Goal: Task Accomplishment & Management: Manage account settings

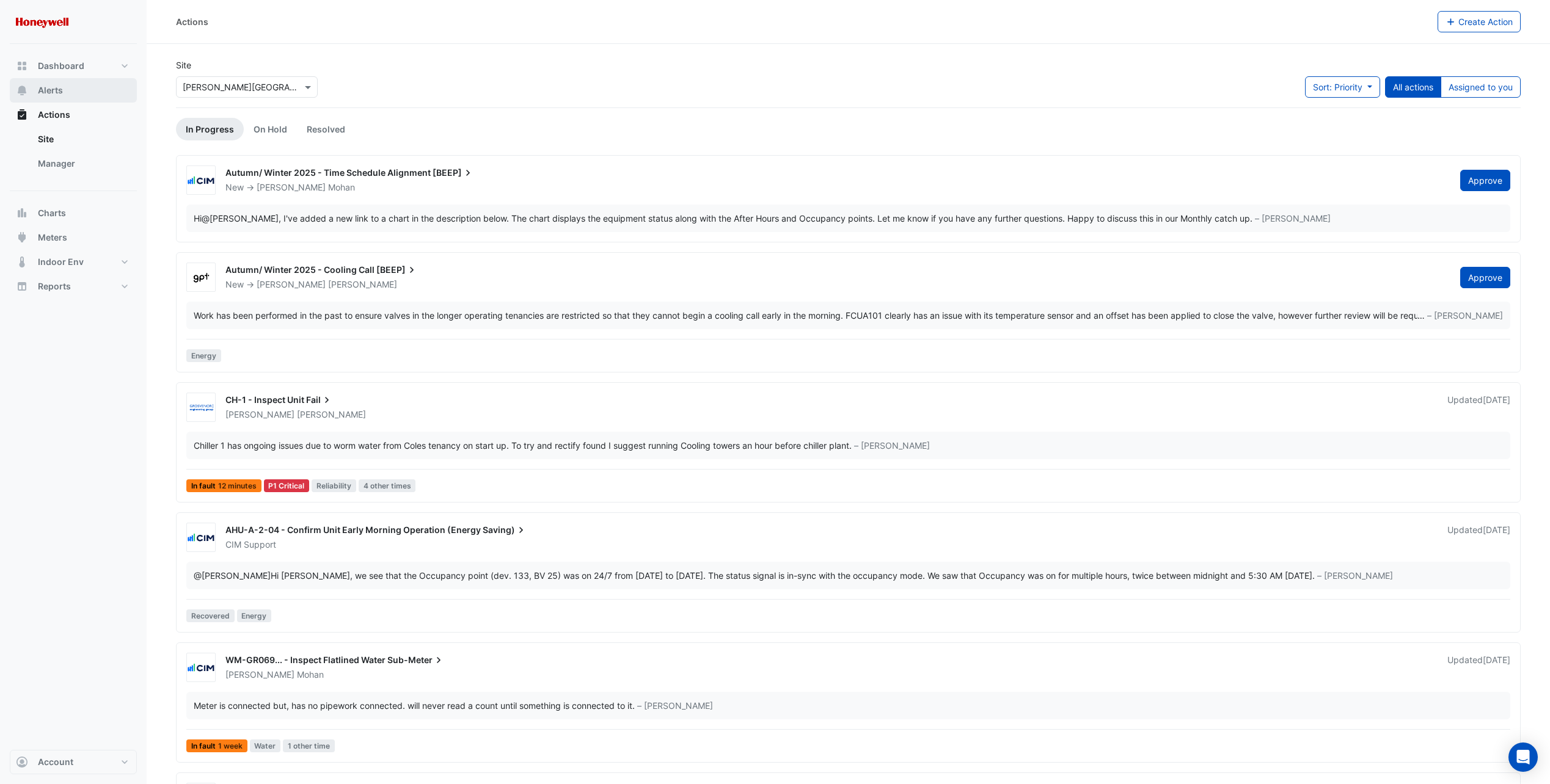
click at [68, 99] on button "Alerts" at bounding box center [73, 90] width 127 height 24
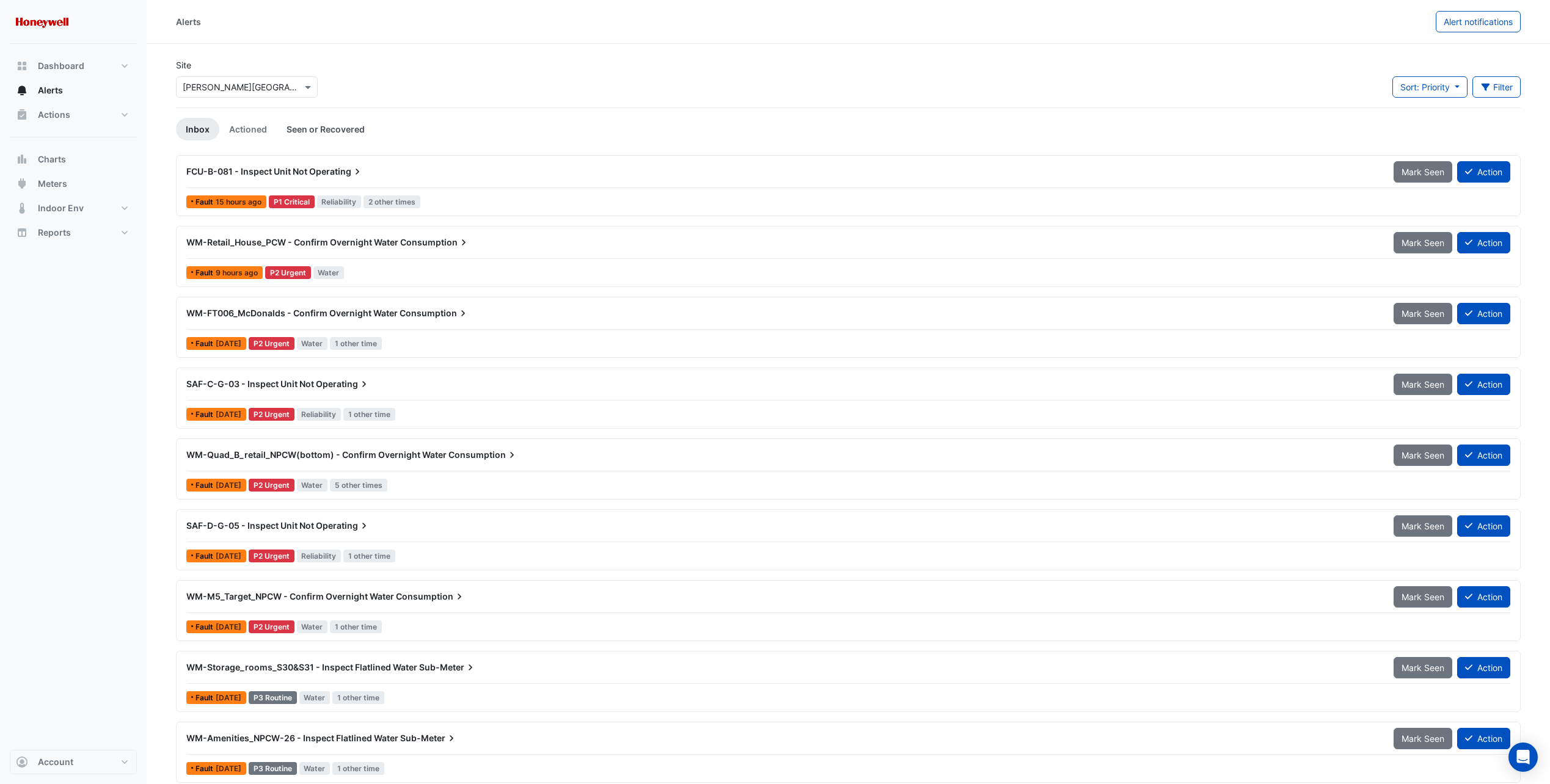
click at [321, 135] on link "Seen or Recovered" at bounding box center [325, 129] width 98 height 23
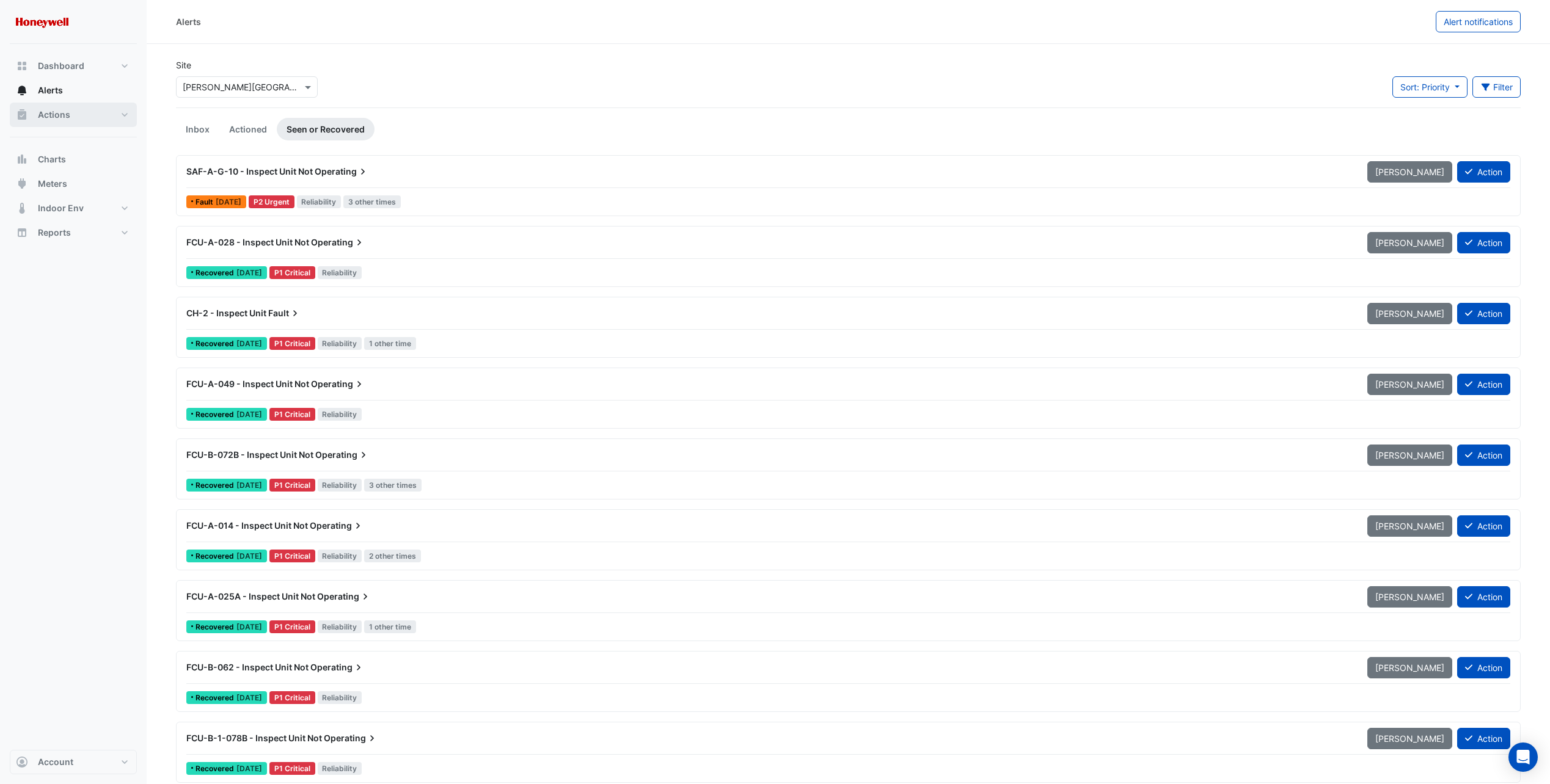
drag, startPoint x: 37, startPoint y: 116, endPoint x: 53, endPoint y: 119, distance: 16.3
click at [37, 116] on button "Actions" at bounding box center [73, 114] width 127 height 24
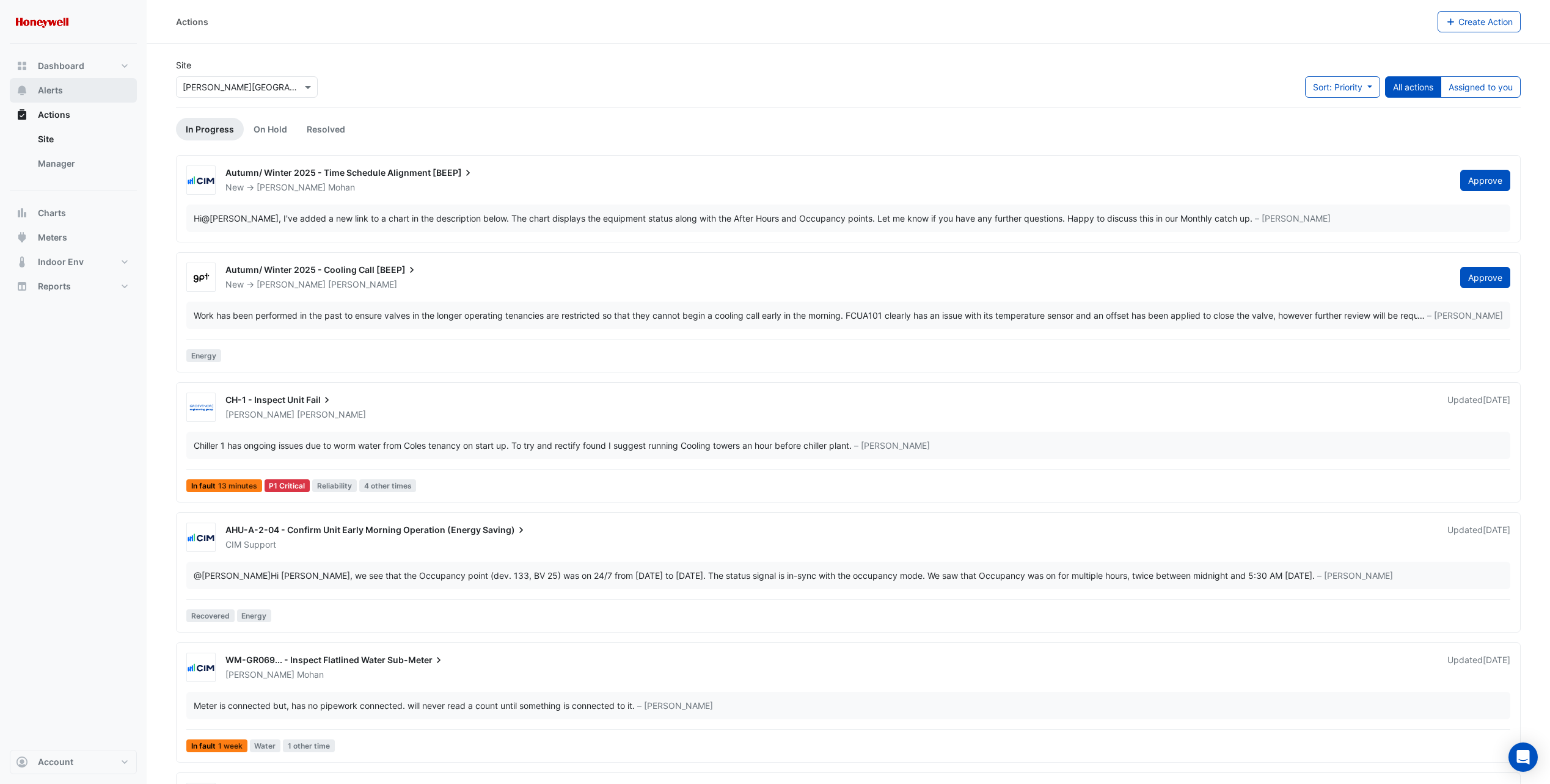
drag, startPoint x: 40, startPoint y: 86, endPoint x: 128, endPoint y: 87, distance: 88.0
click at [40, 86] on span "Alerts" at bounding box center [51, 90] width 25 height 12
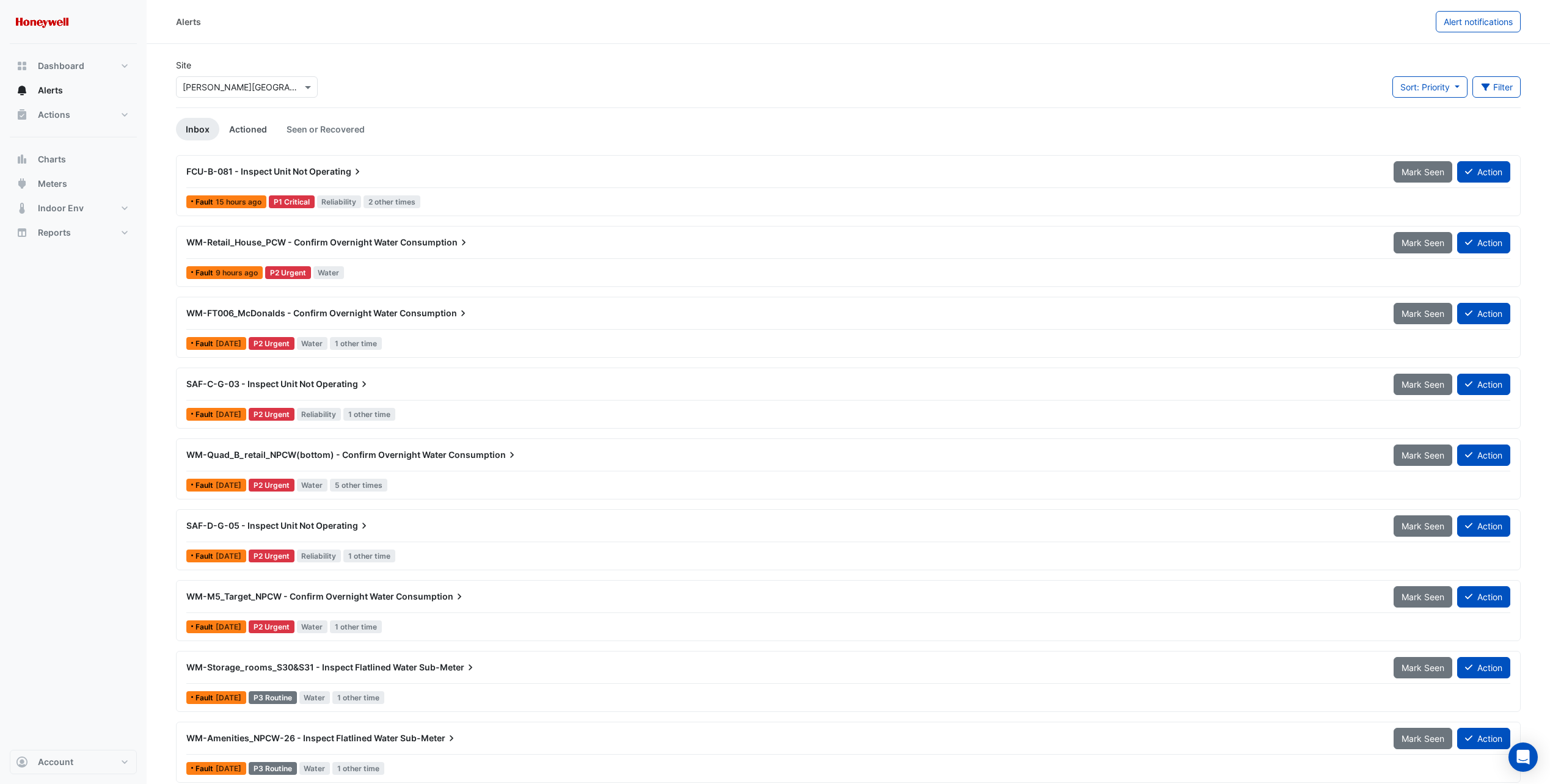
click at [251, 131] on link "Actioned" at bounding box center [248, 129] width 57 height 23
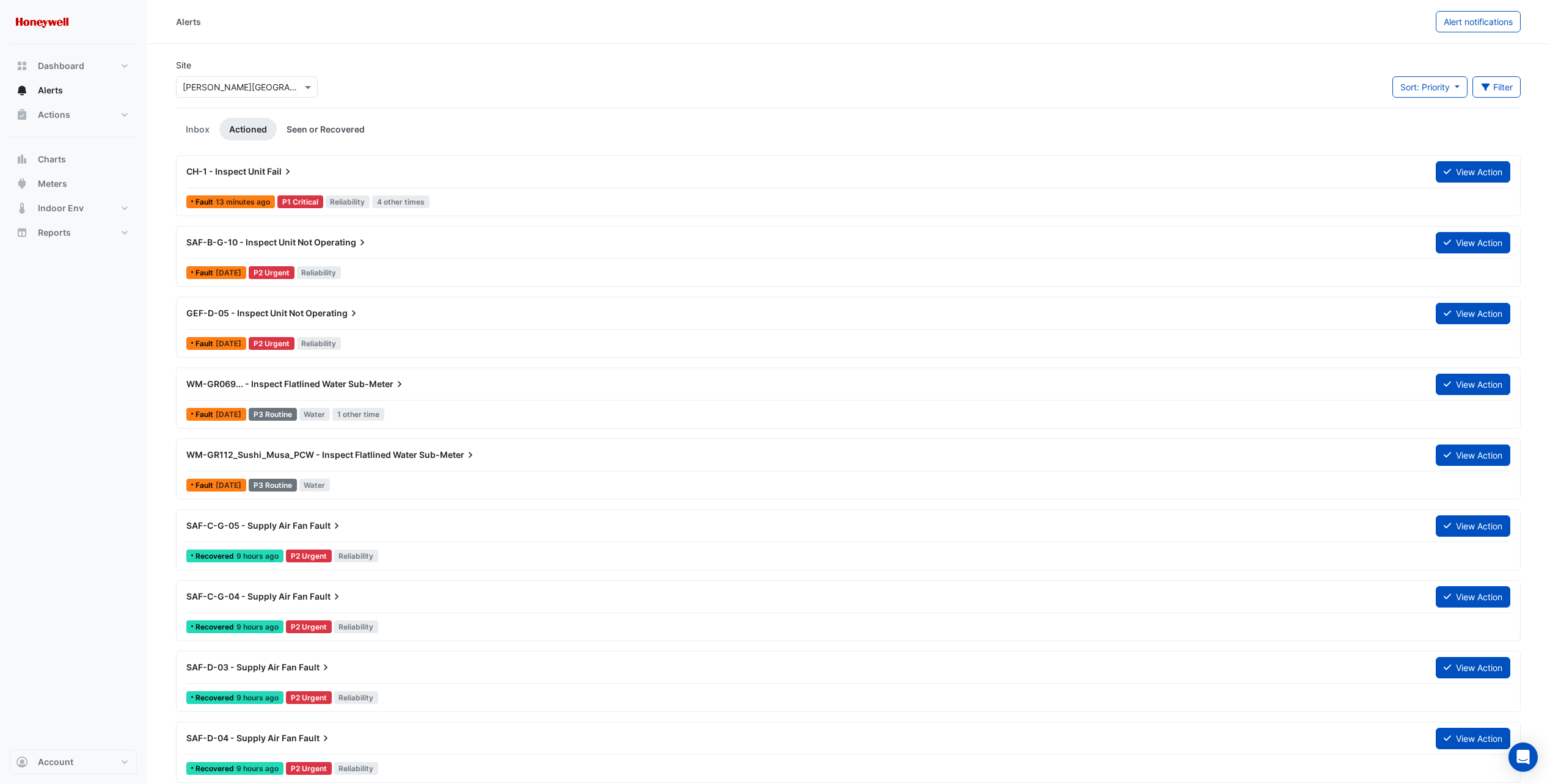
click at [321, 133] on link "Seen or Recovered" at bounding box center [325, 129] width 98 height 23
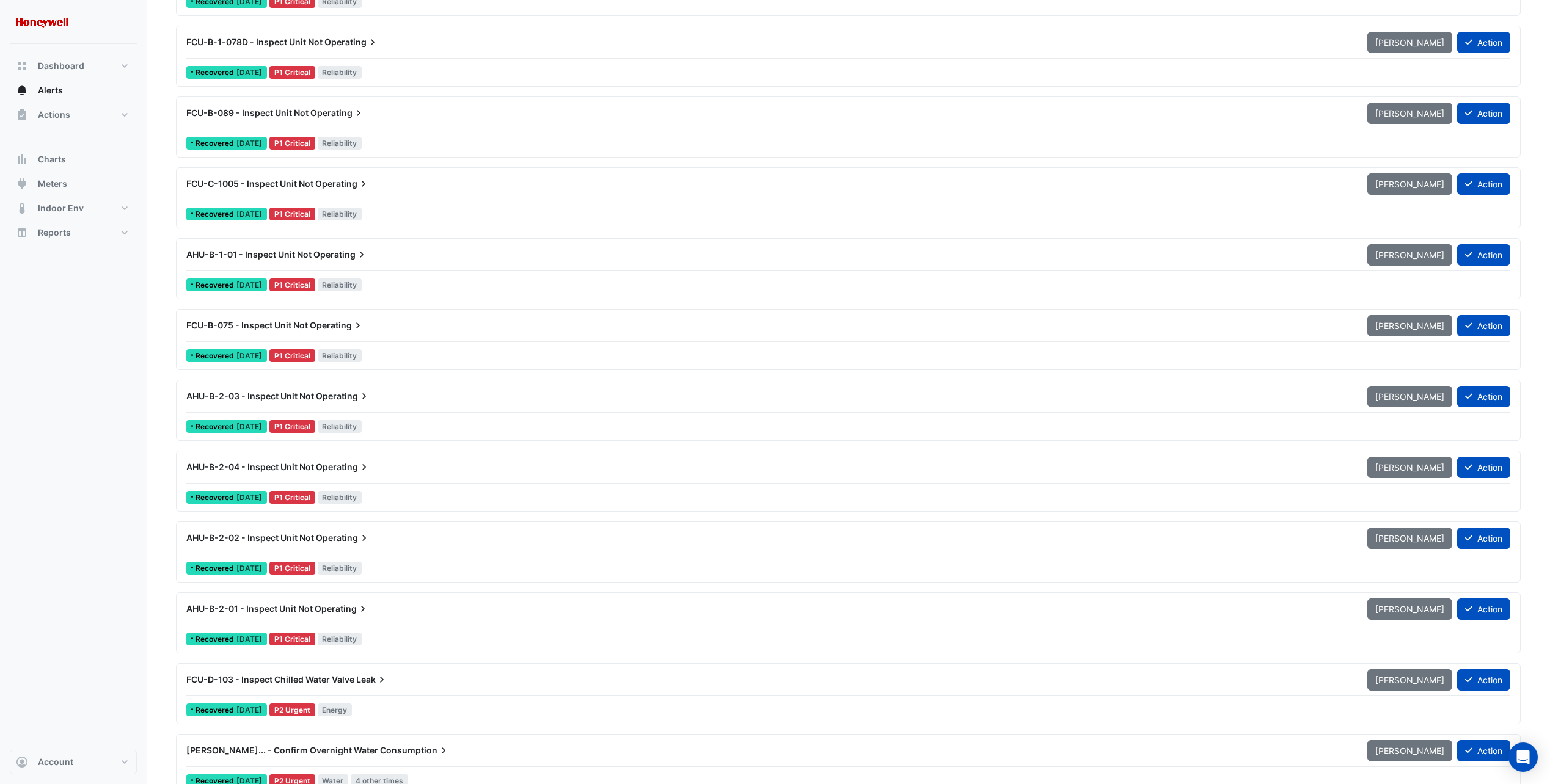
scroll to position [3054, 0]
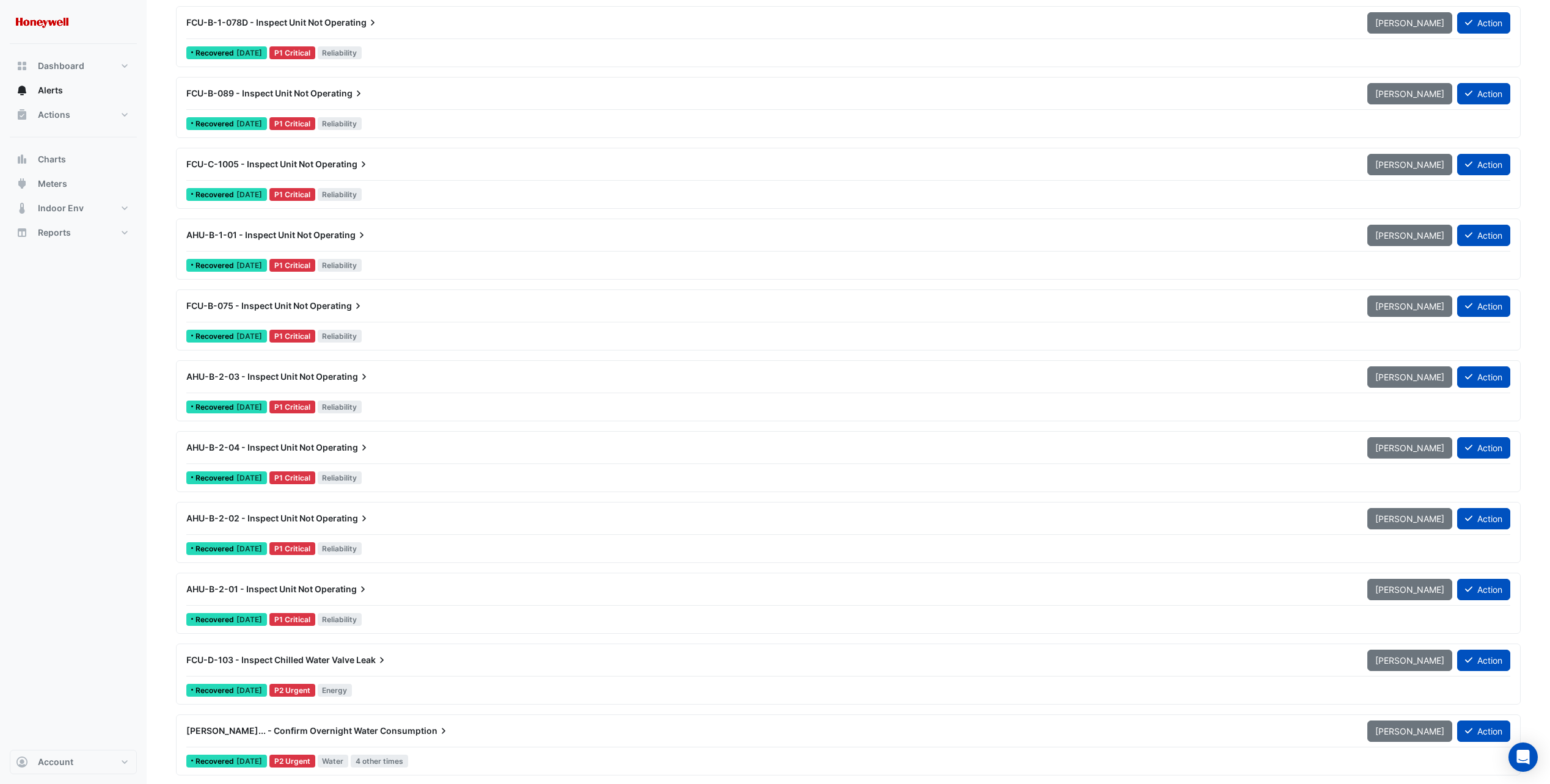
click at [365, 659] on span "Leak" at bounding box center [372, 660] width 32 height 12
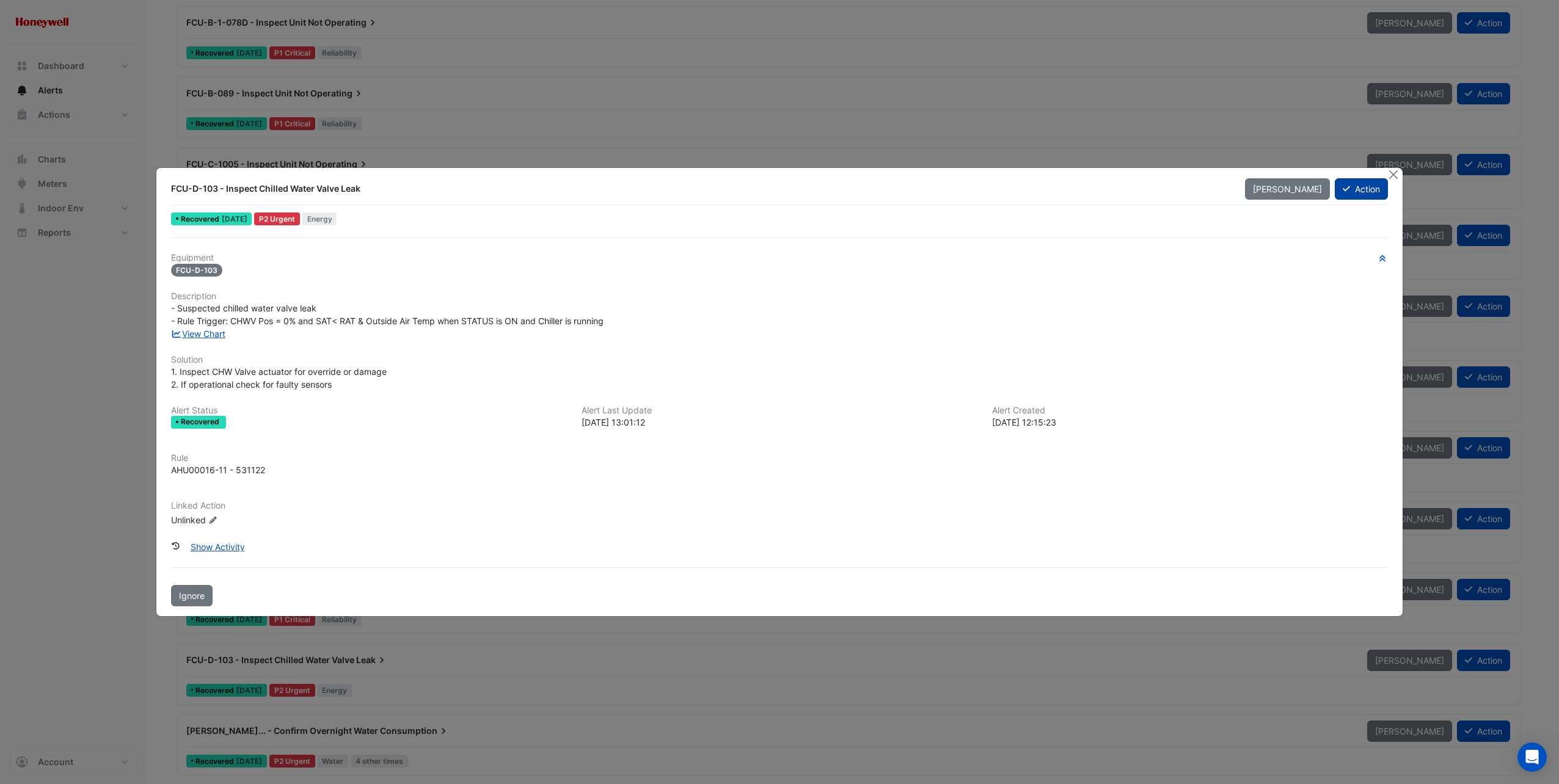
click at [1363, 190] on button "Action" at bounding box center [1362, 188] width 53 height 21
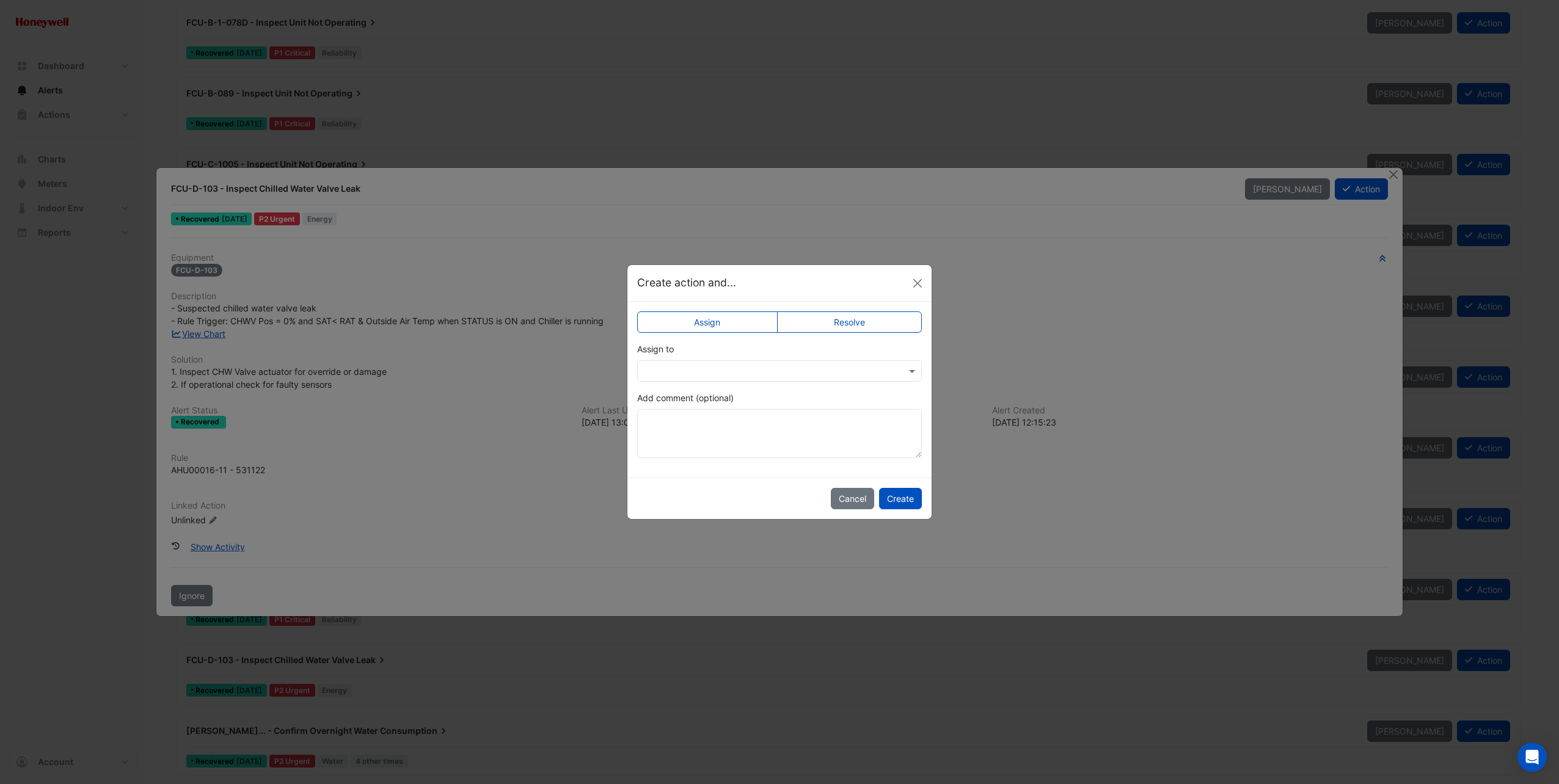
click at [707, 377] on div at bounding box center [780, 370] width 285 height 21
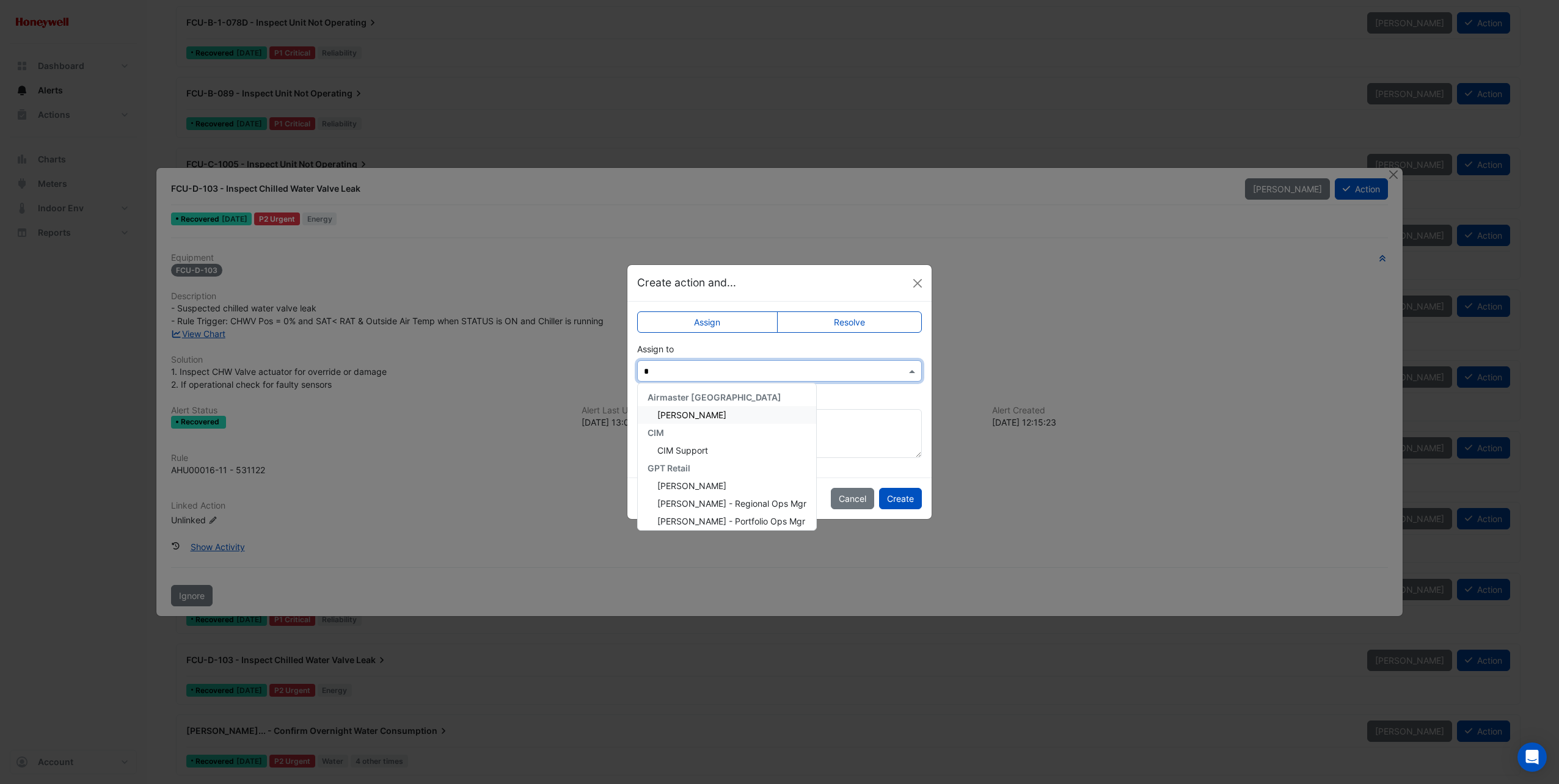
type input "**"
click at [692, 414] on span "[PERSON_NAME]" at bounding box center [692, 415] width 69 height 10
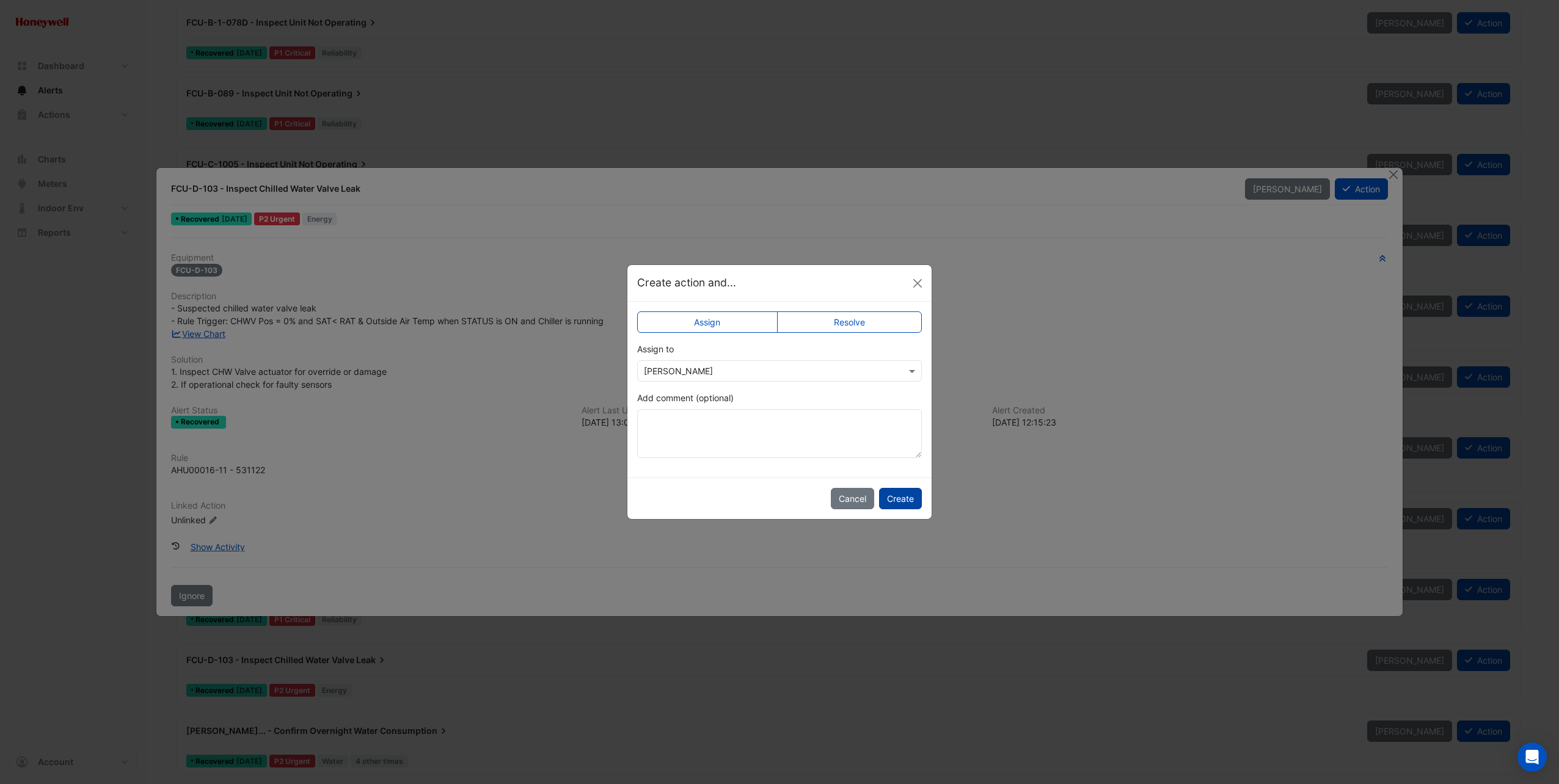
click at [905, 494] on button "Create" at bounding box center [900, 498] width 43 height 21
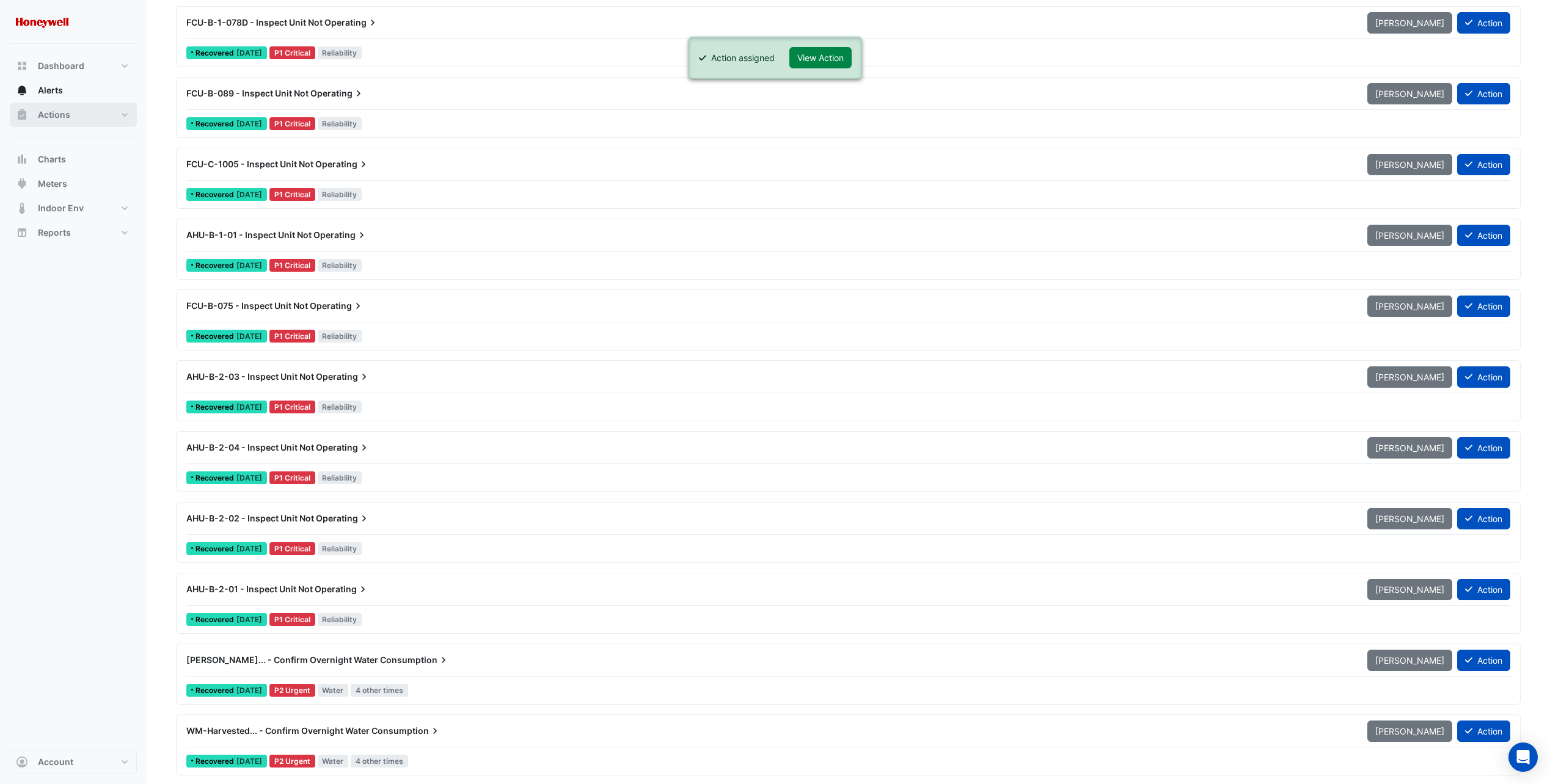
click at [65, 112] on span "Actions" at bounding box center [54, 114] width 32 height 12
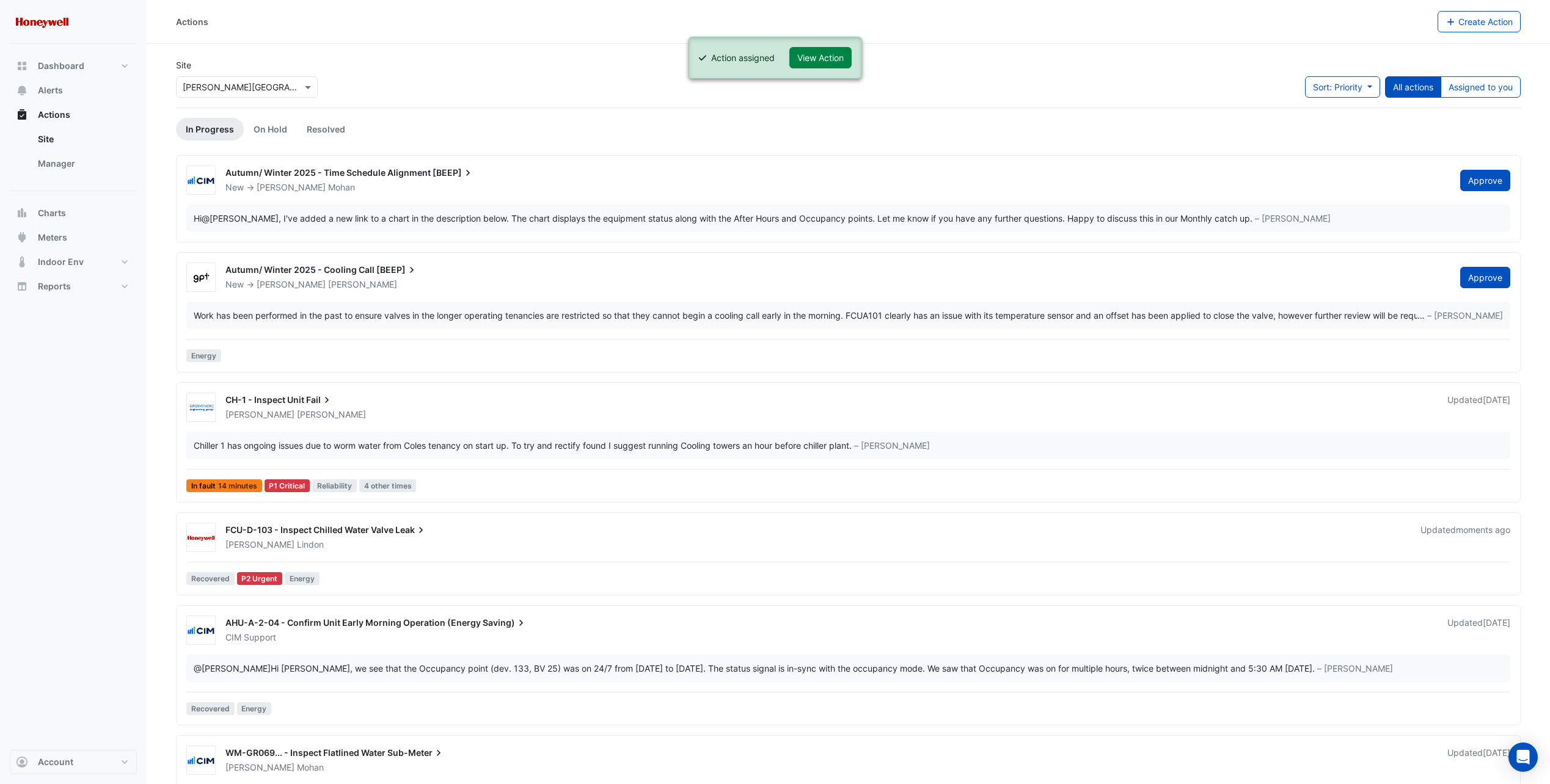
click at [404, 532] on span "Leak" at bounding box center [411, 530] width 32 height 12
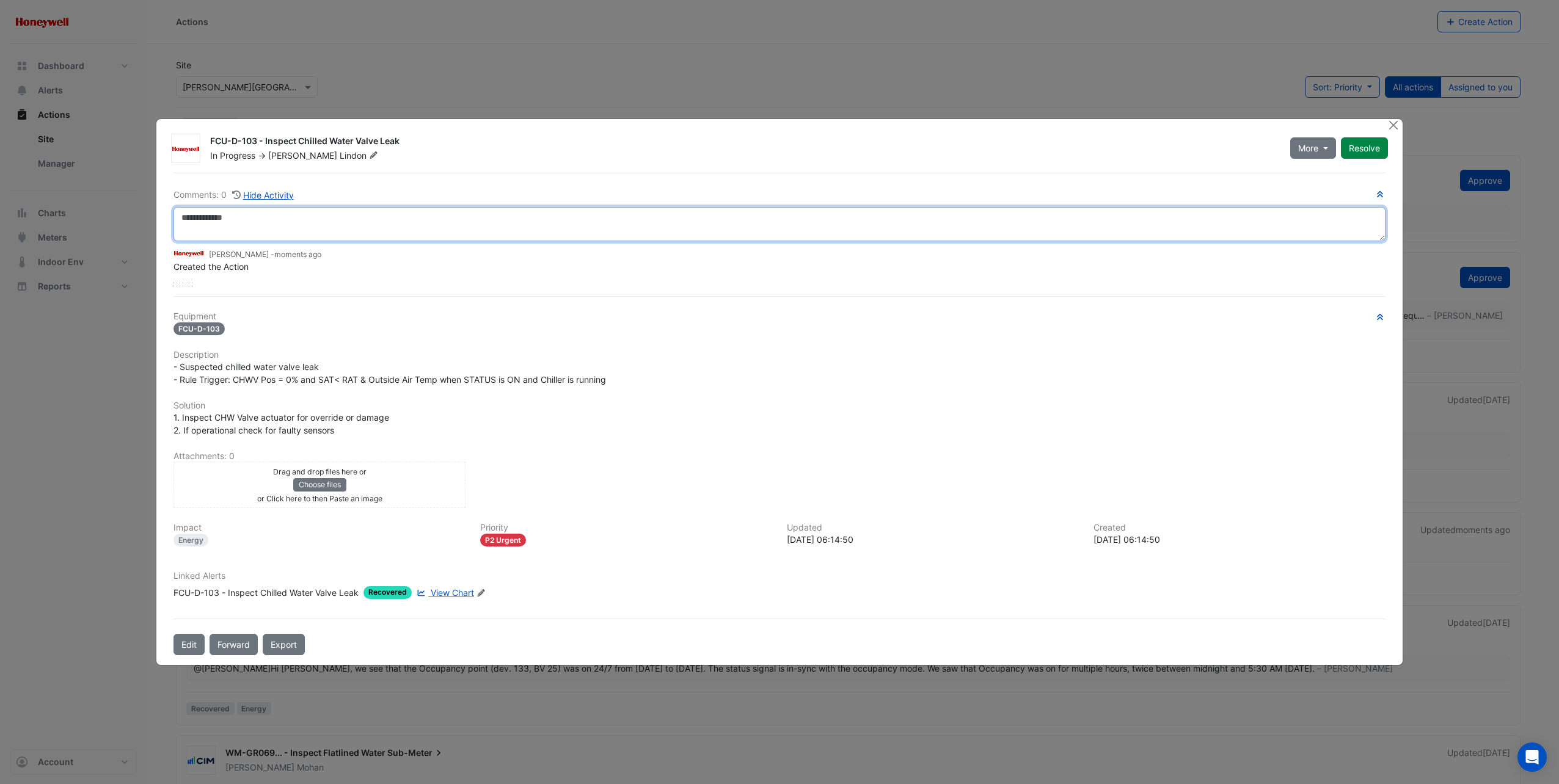
click at [282, 223] on textarea at bounding box center [780, 224] width 1212 height 34
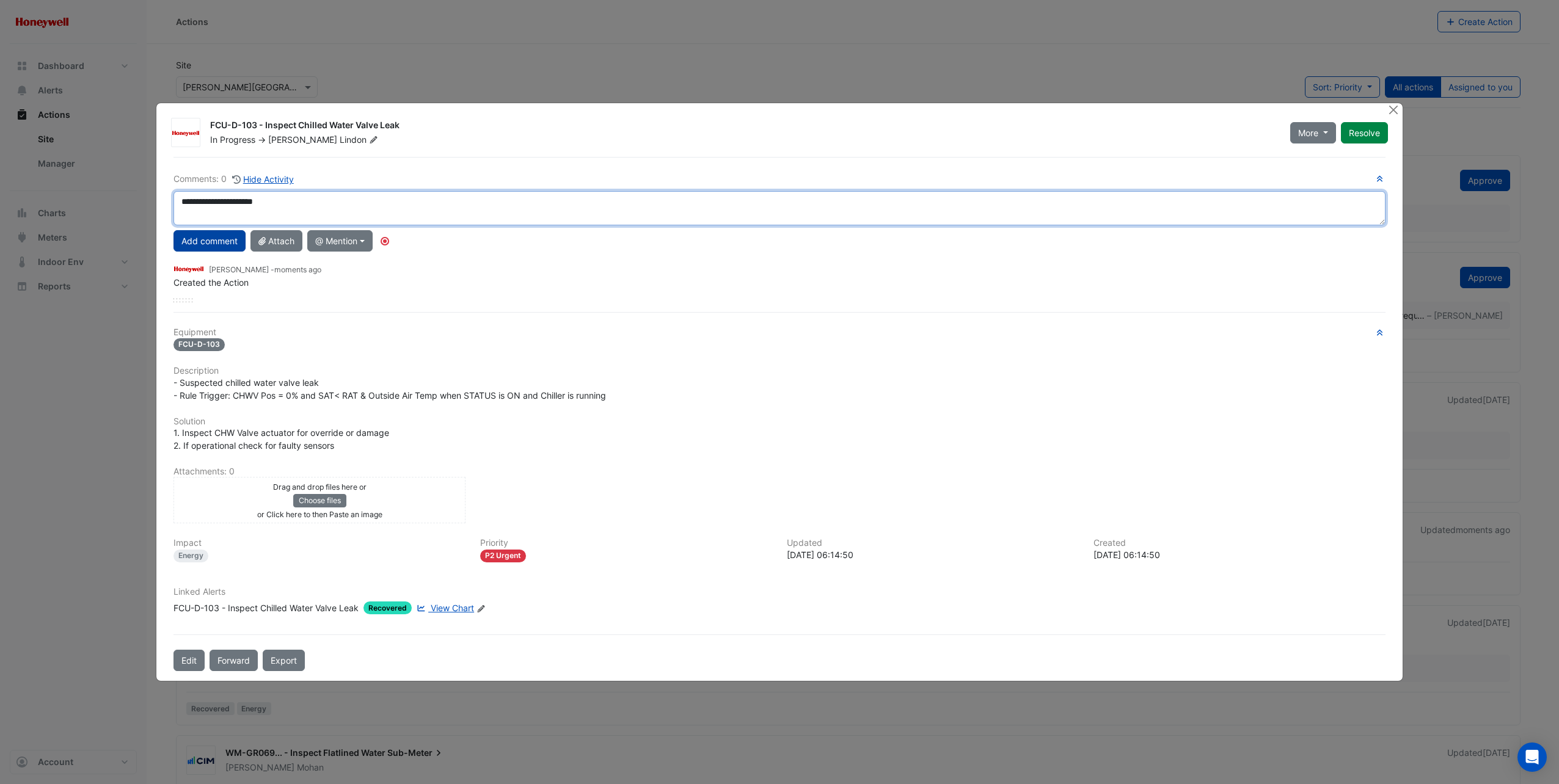
type textarea "**********"
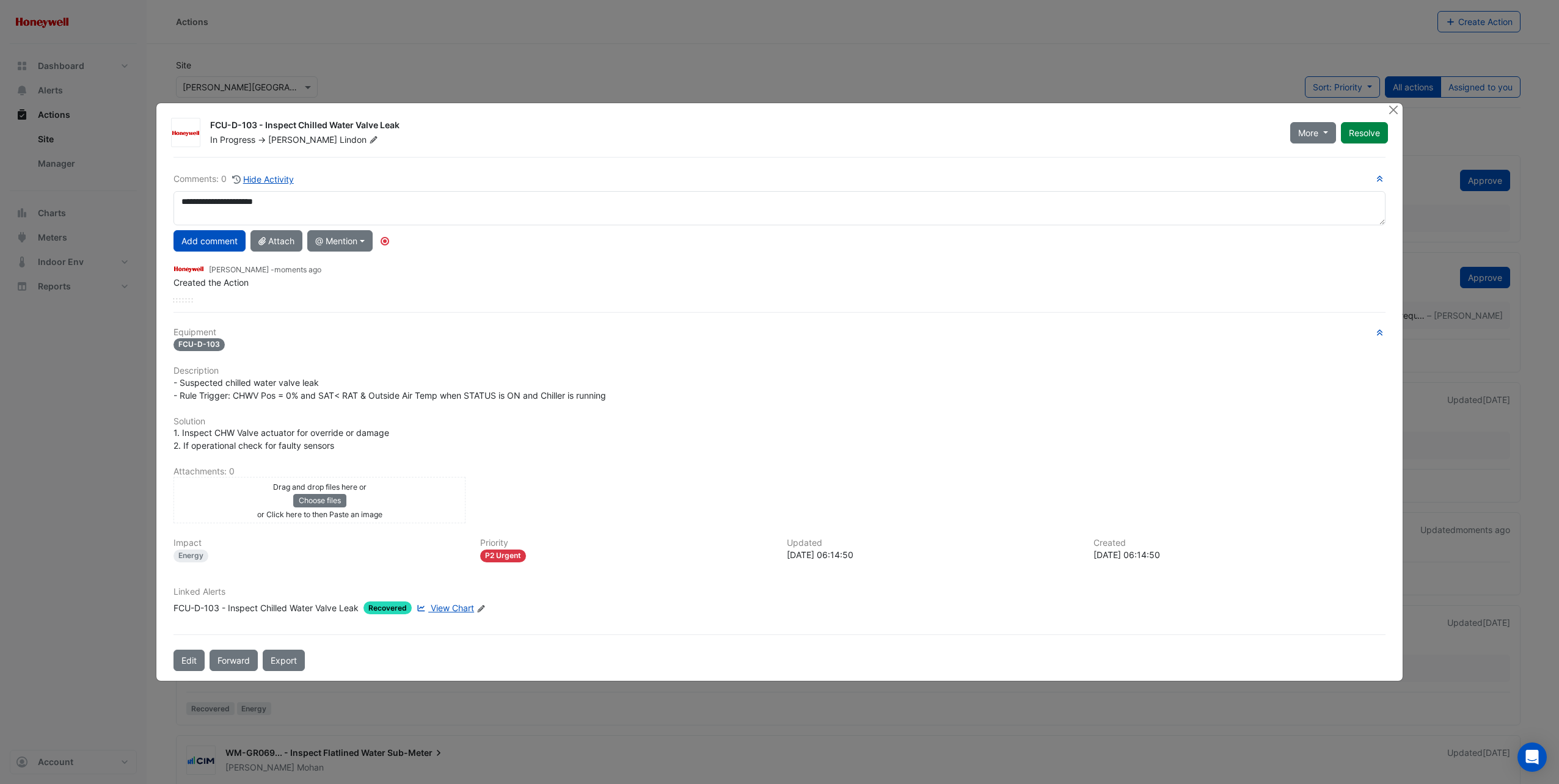
click at [214, 246] on button "Add comment" at bounding box center [210, 241] width 72 height 21
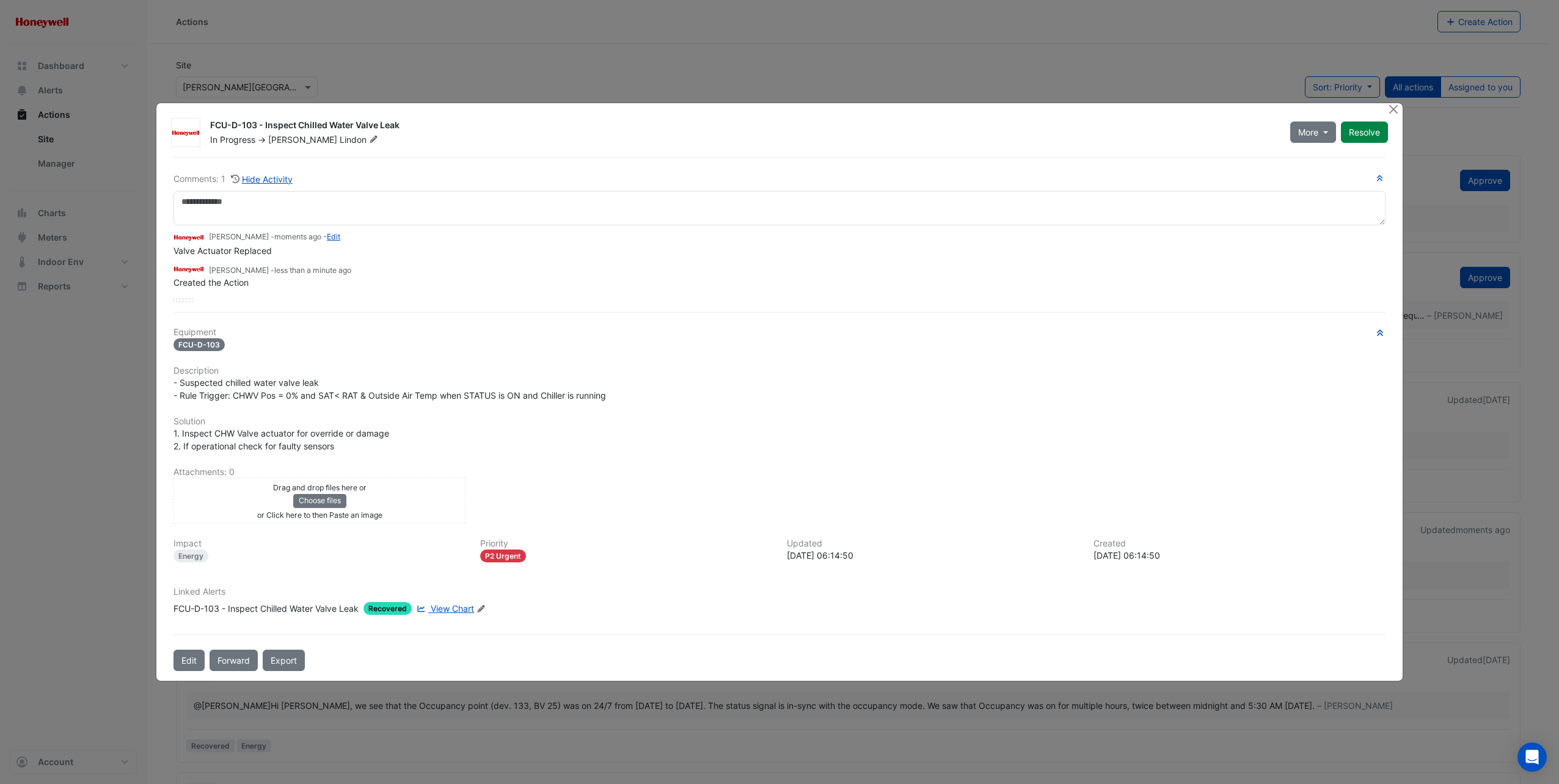
click at [1373, 133] on button "Resolve" at bounding box center [1365, 132] width 47 height 21
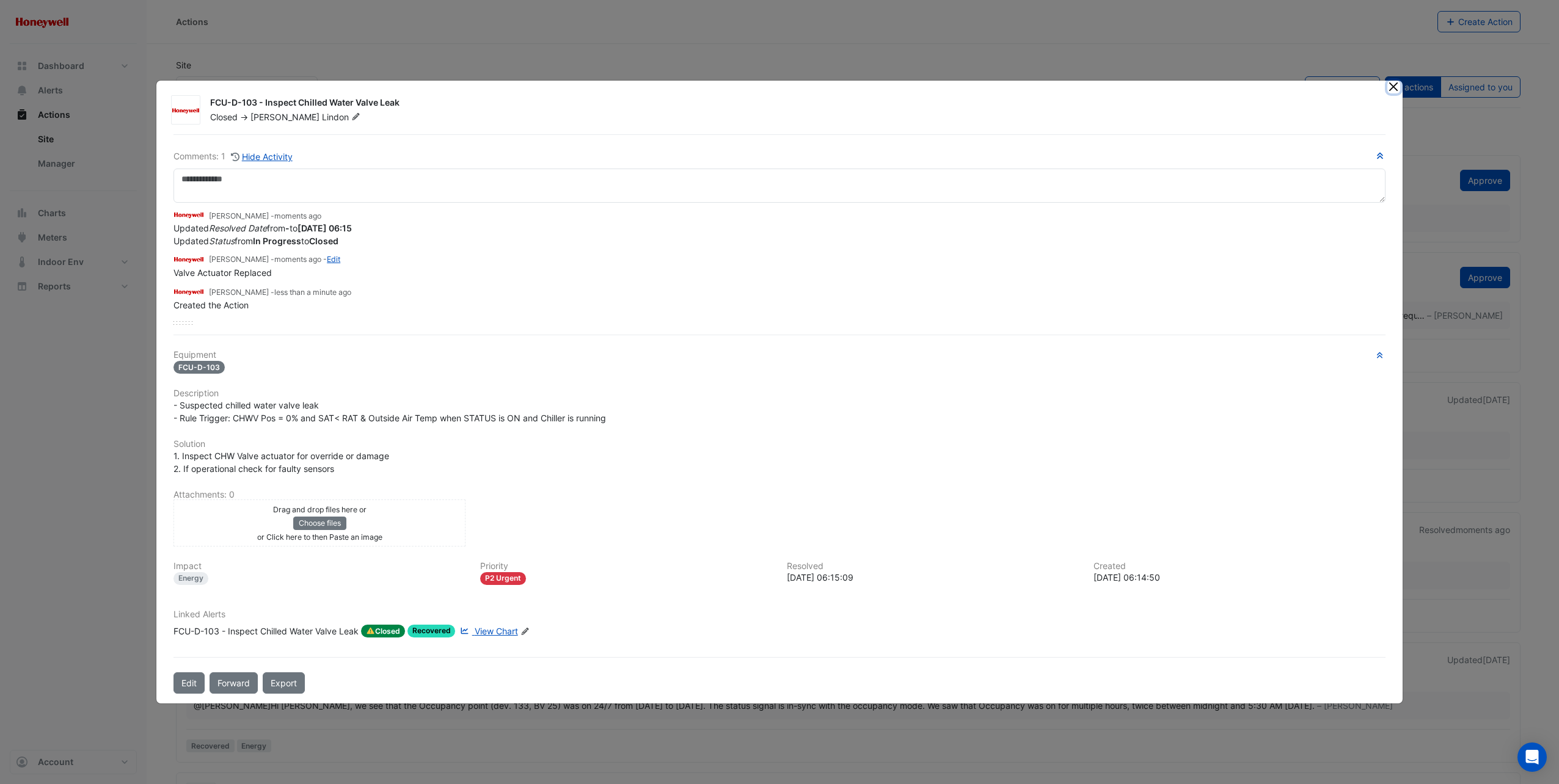
click at [1395, 87] on button "Close" at bounding box center [1393, 87] width 12 height 12
